Goal: Task Accomplishment & Management: Manage account settings

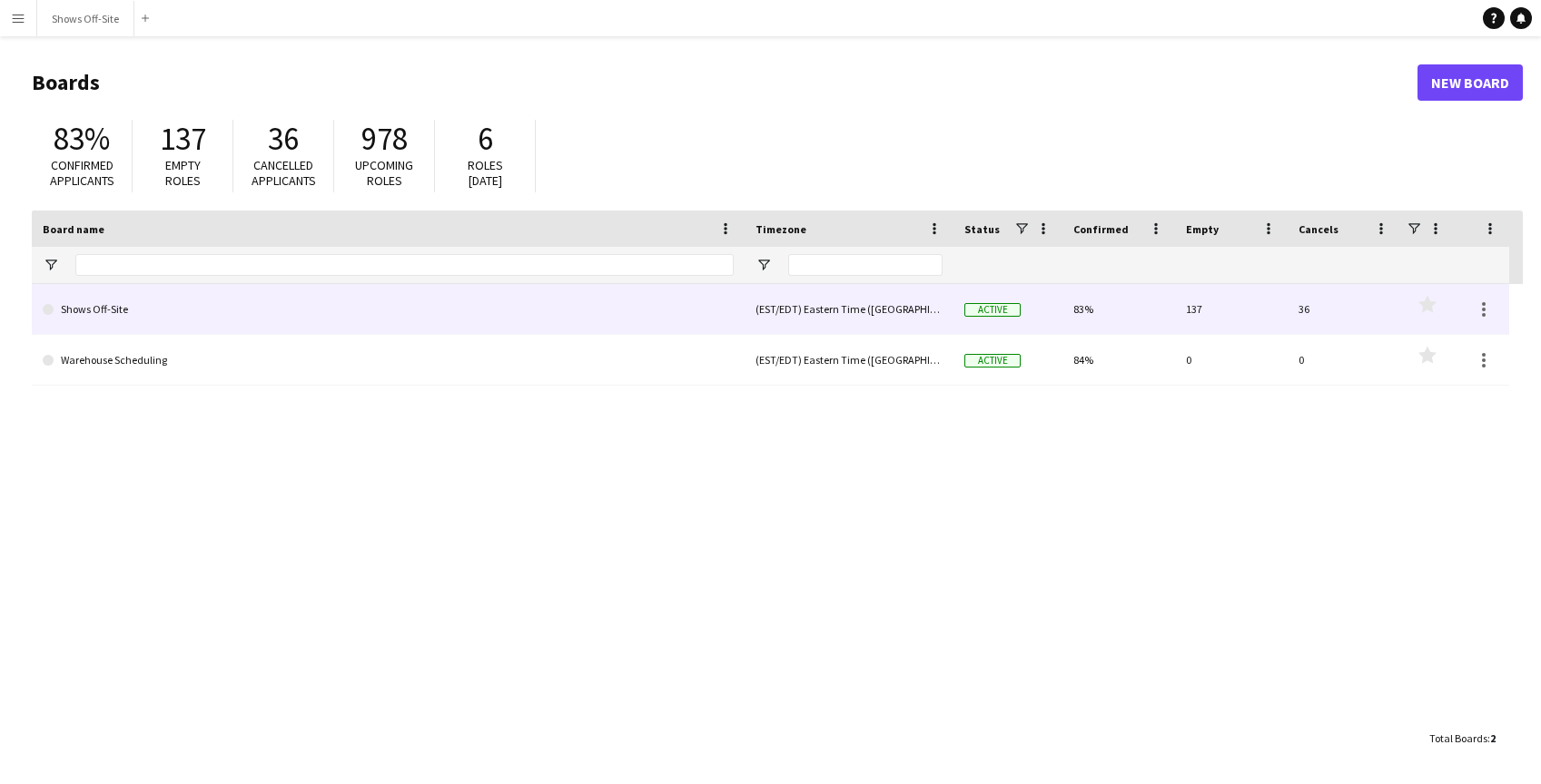
click at [83, 303] on link "Shows Off-Site" at bounding box center [388, 309] width 691 height 51
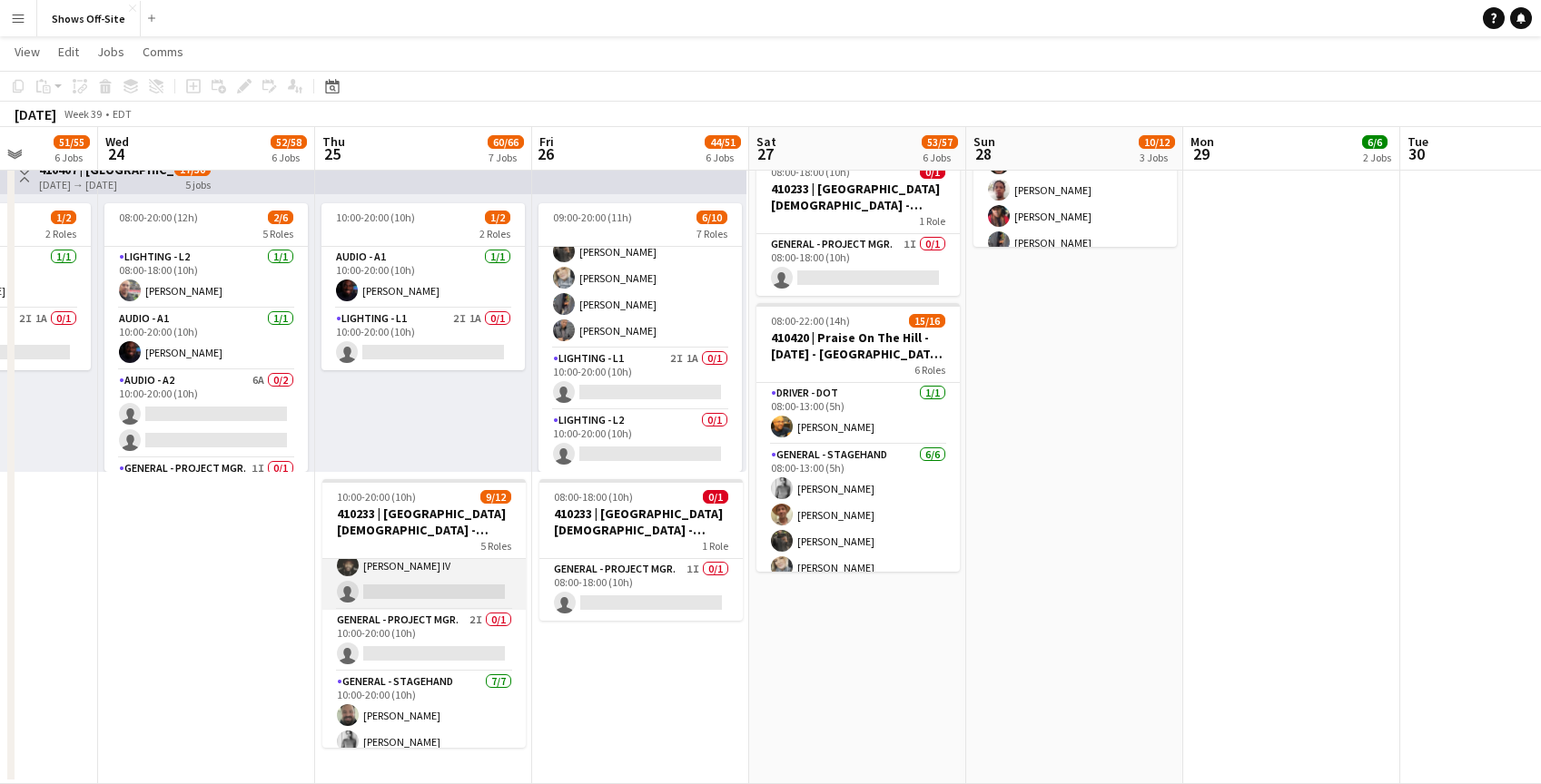
scroll to position [40, 0]
click at [433, 636] on app-card-role "General - Project Mgr. 2I 0/1 10:00-20:00 (10h) single-neutral-actions" at bounding box center [424, 638] width 204 height 62
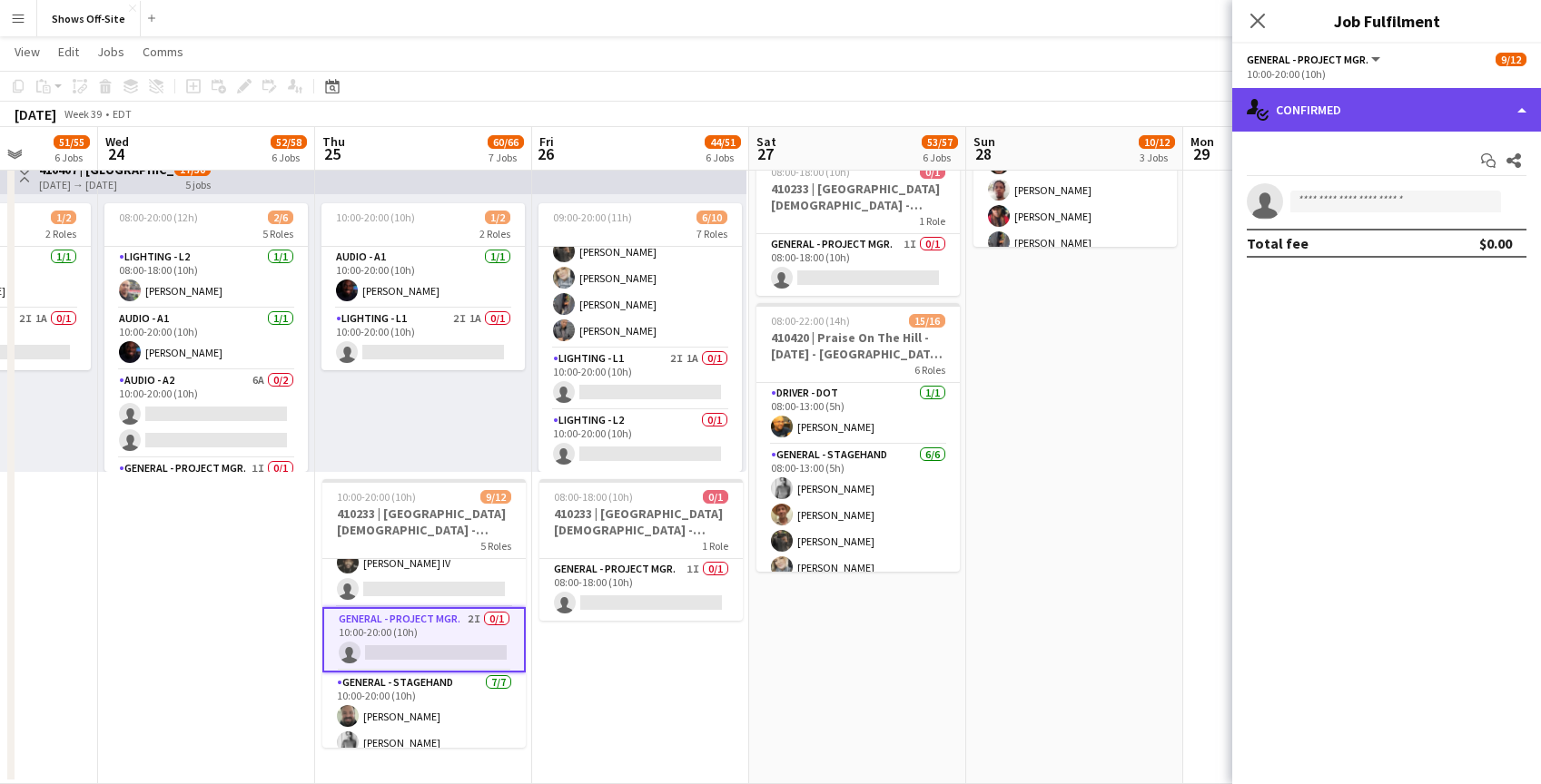
click at [1524, 110] on div "single-neutral-actions-check-2 Confirmed" at bounding box center [1387, 110] width 309 height 44
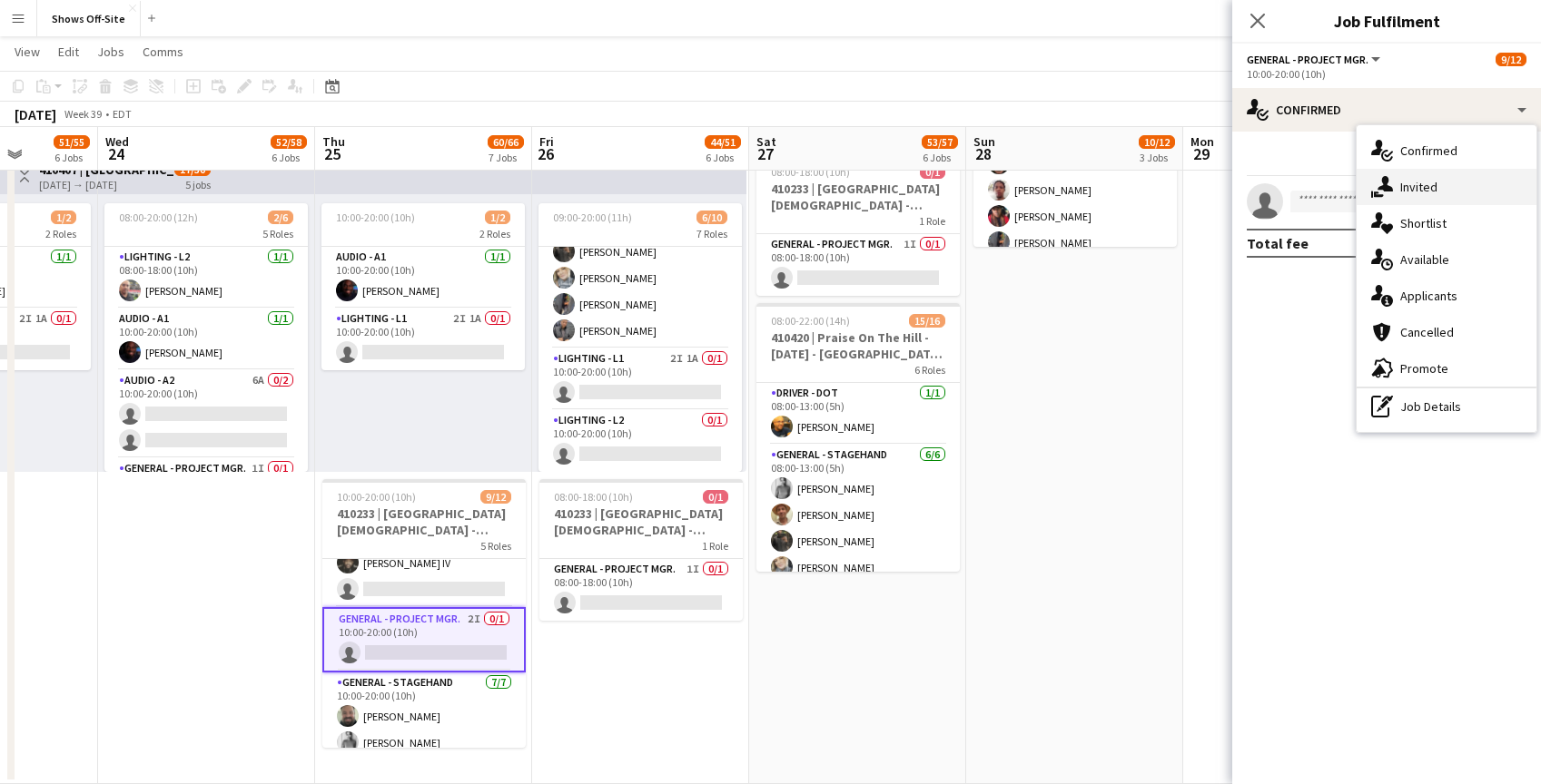
click at [1396, 190] on div "single-neutral-actions-share-1 Invited" at bounding box center [1446, 187] width 180 height 37
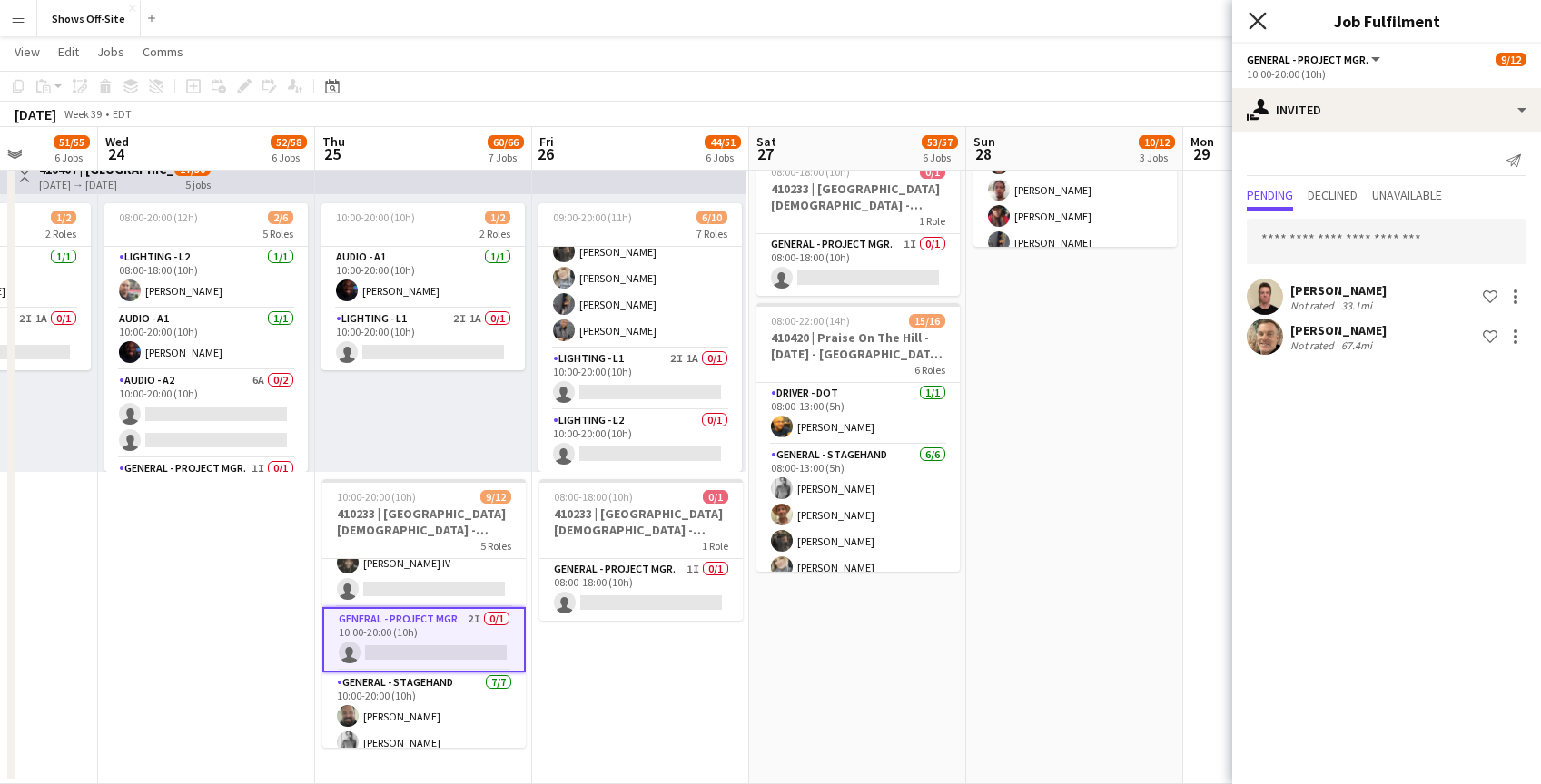
click at [1259, 21] on icon at bounding box center [1257, 20] width 17 height 17
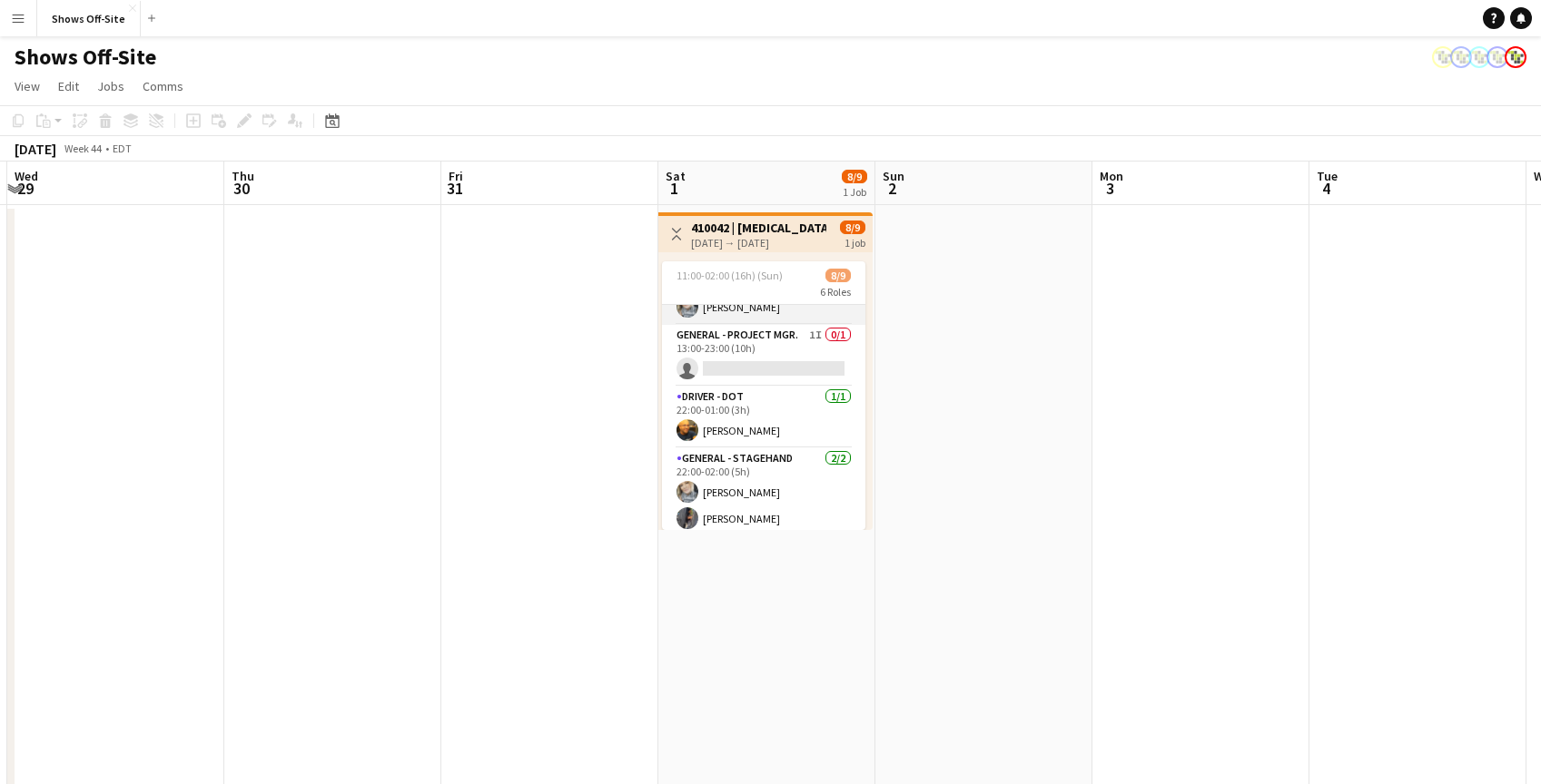
scroll to position [225, 0]
click at [764, 332] on app-card-role "General - Project Mgr. 1I 0/1 13:00-23:00 (10h) single-neutral-actions" at bounding box center [763, 350] width 204 height 62
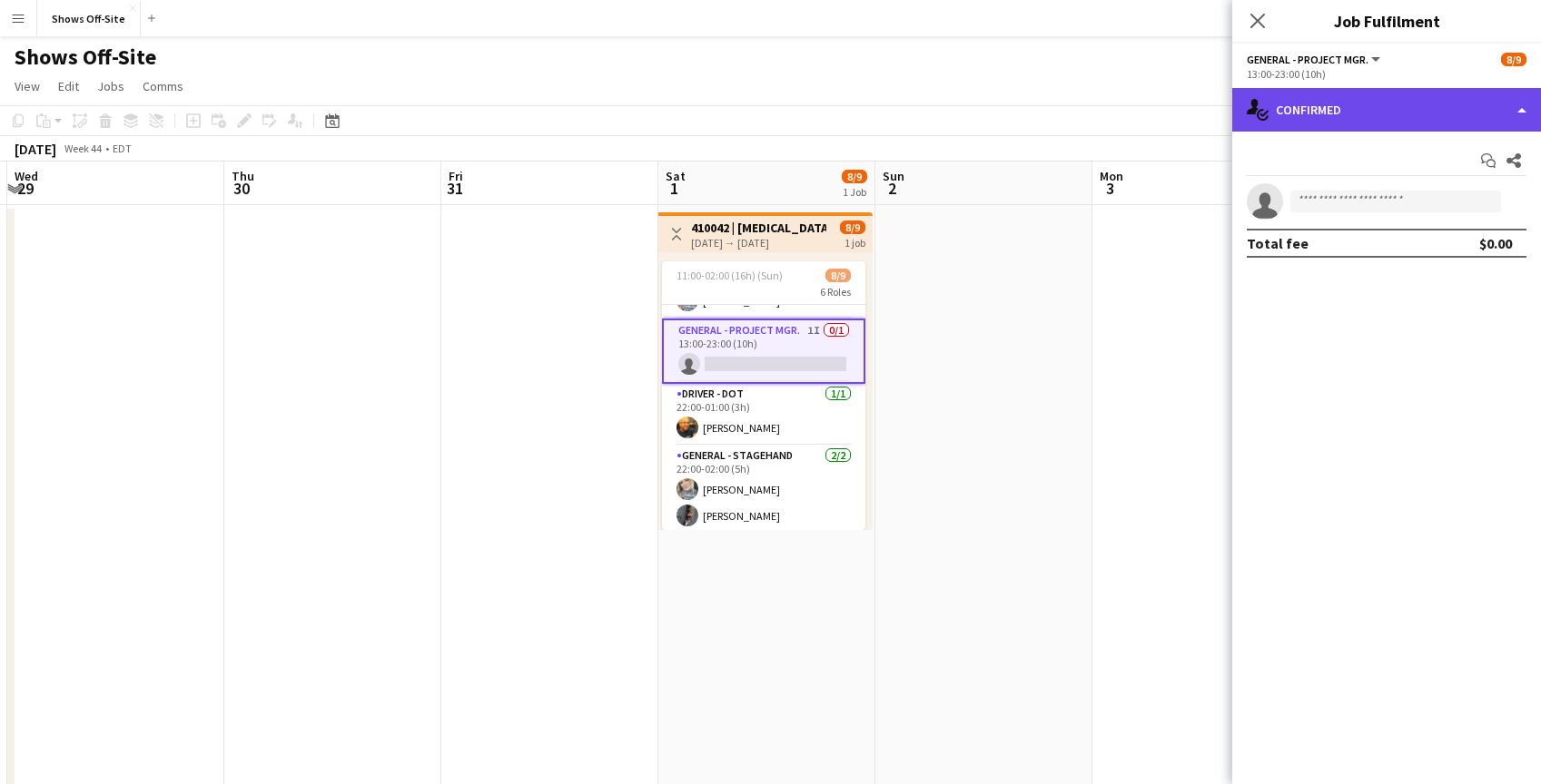
click at [1463, 101] on div "single-neutral-actions-check-2 Confirmed" at bounding box center [1387, 110] width 309 height 44
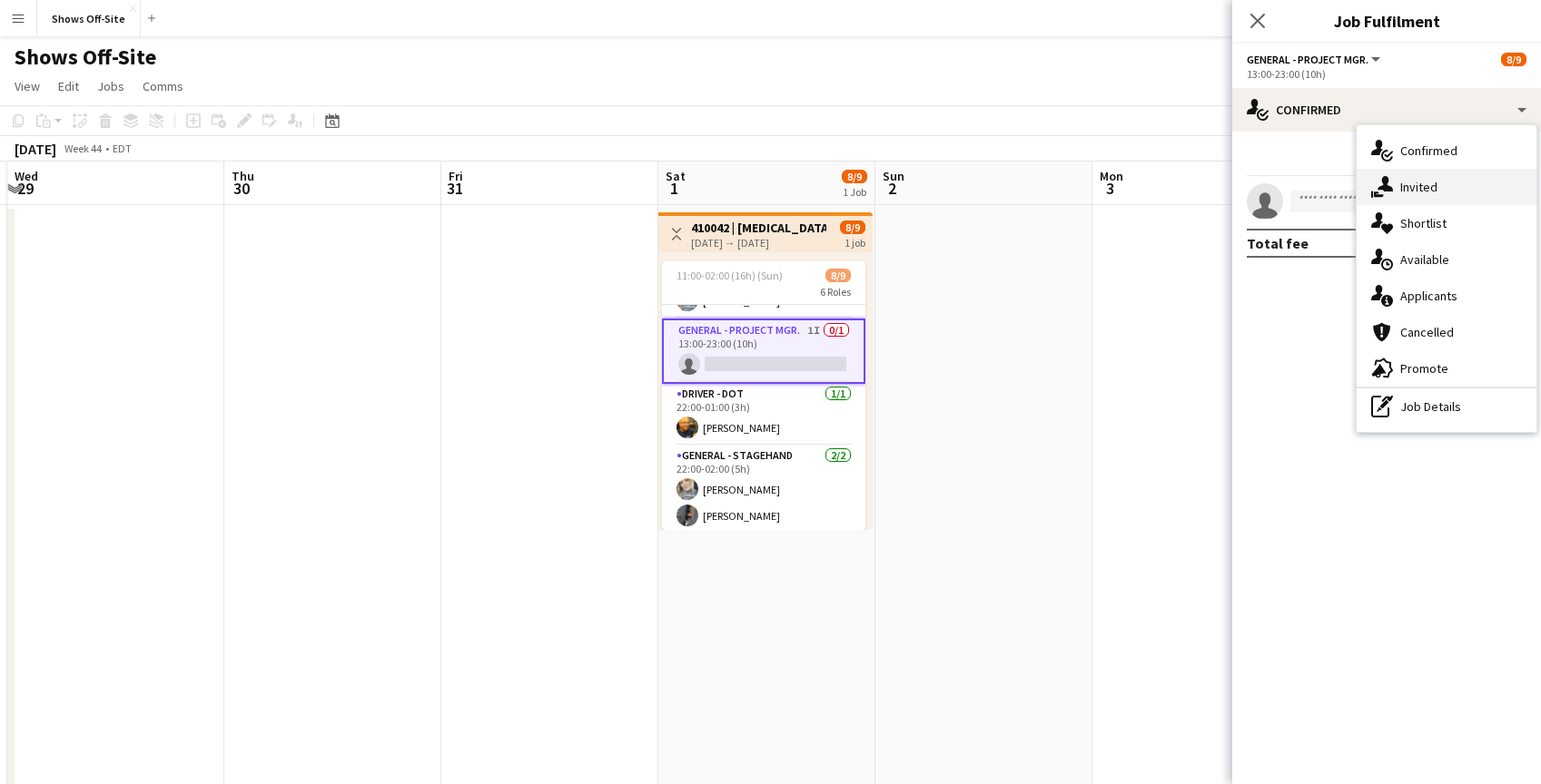
click at [1434, 198] on div "single-neutral-actions-share-1 Invited" at bounding box center [1446, 187] width 180 height 37
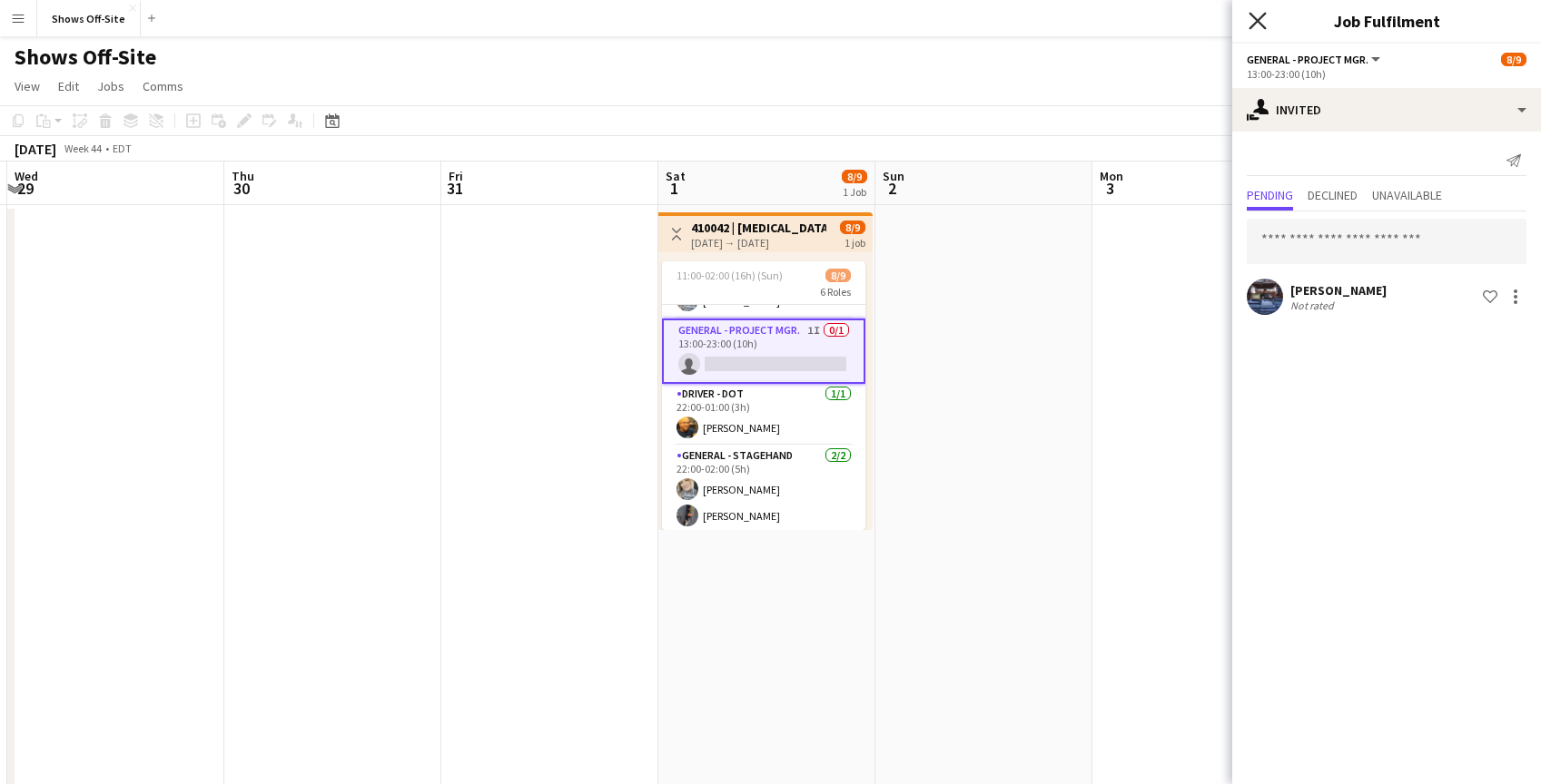
click at [1260, 23] on icon at bounding box center [1257, 20] width 17 height 17
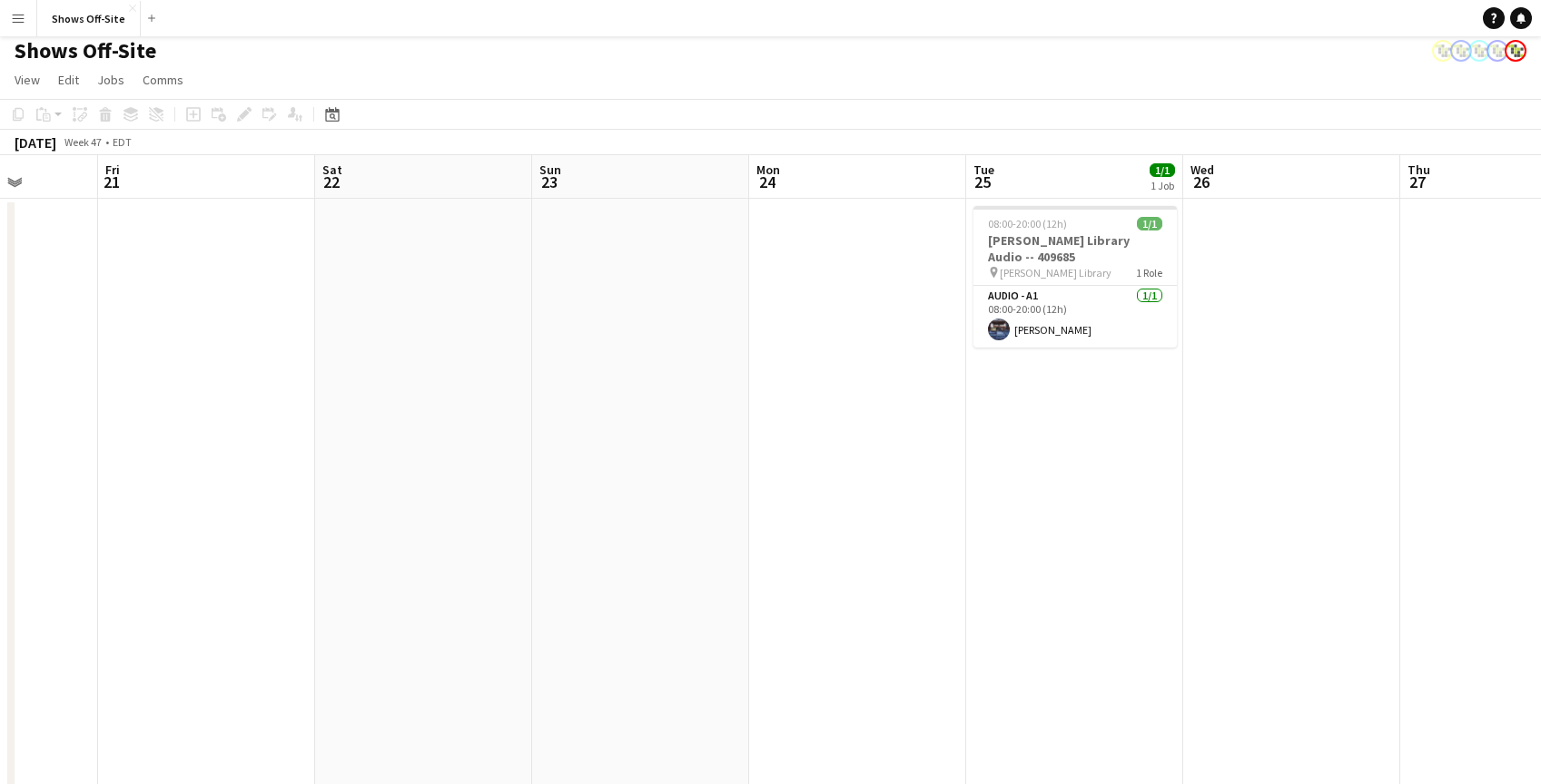
scroll to position [0, 0]
